Goal: Find specific page/section: Find specific page/section

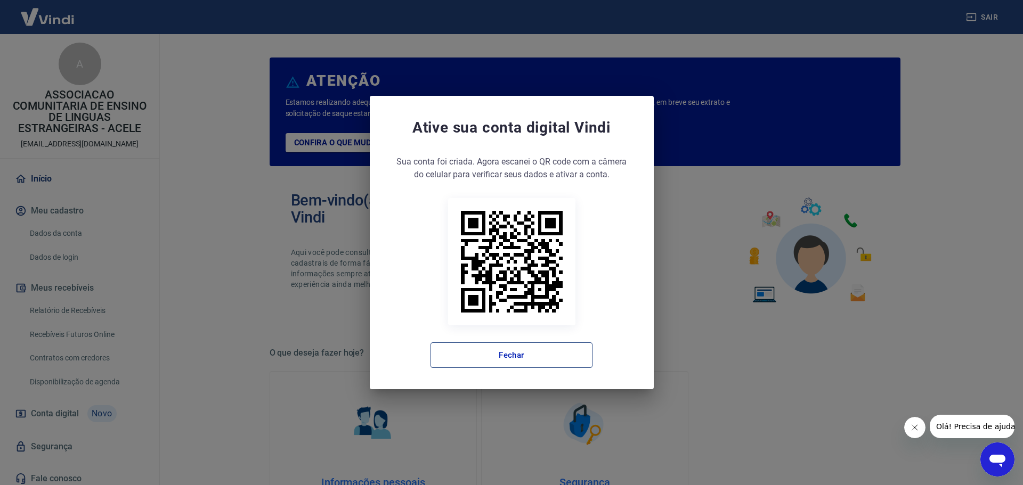
click at [477, 356] on button "Fechar" at bounding box center [512, 356] width 162 height 26
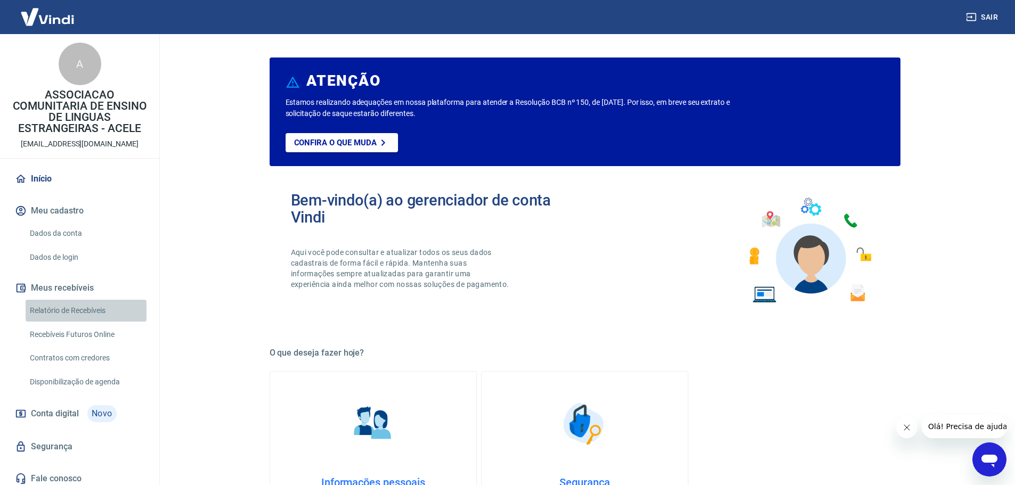
click at [95, 309] on link "Relatório de Recebíveis" at bounding box center [86, 311] width 121 height 22
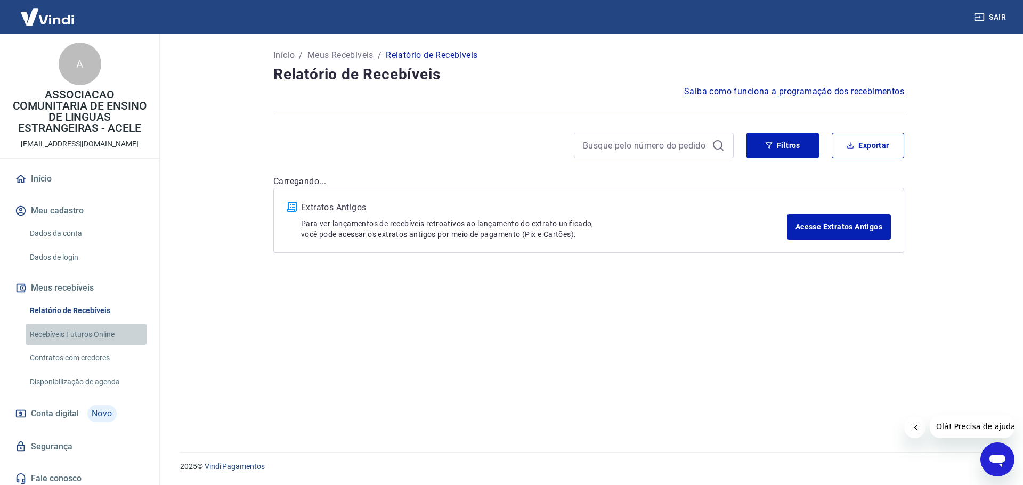
click at [103, 335] on link "Recebíveis Futuros Online" at bounding box center [86, 335] width 121 height 22
